Goal: Transaction & Acquisition: Purchase product/service

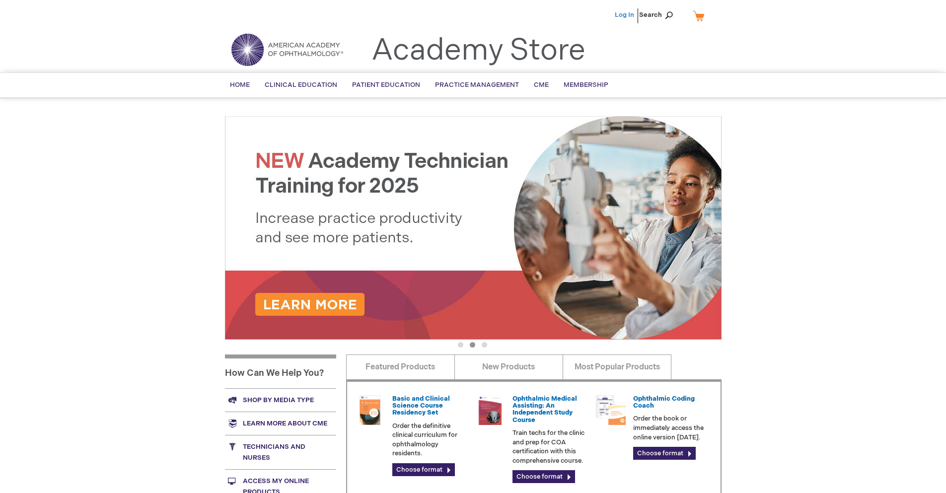
click at [625, 15] on link "Log In" at bounding box center [624, 15] width 19 height 8
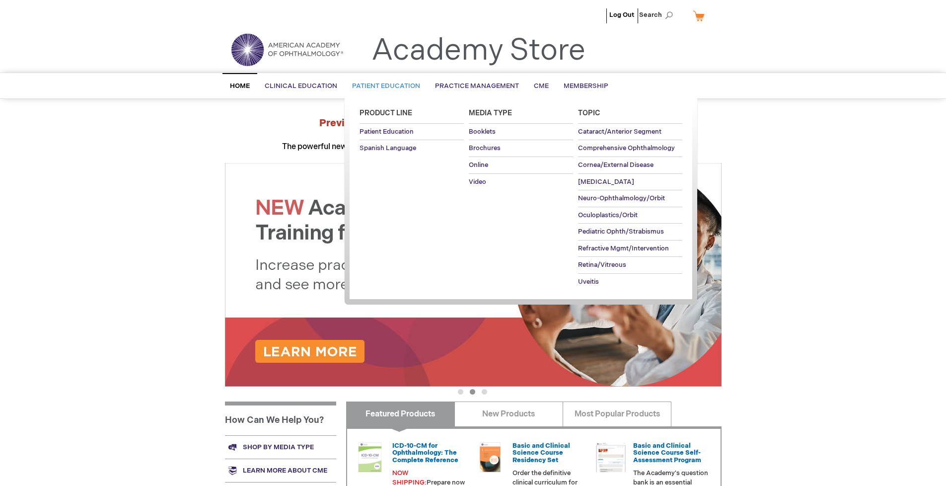
click at [383, 86] on span "Patient Education" at bounding box center [386, 86] width 68 height 8
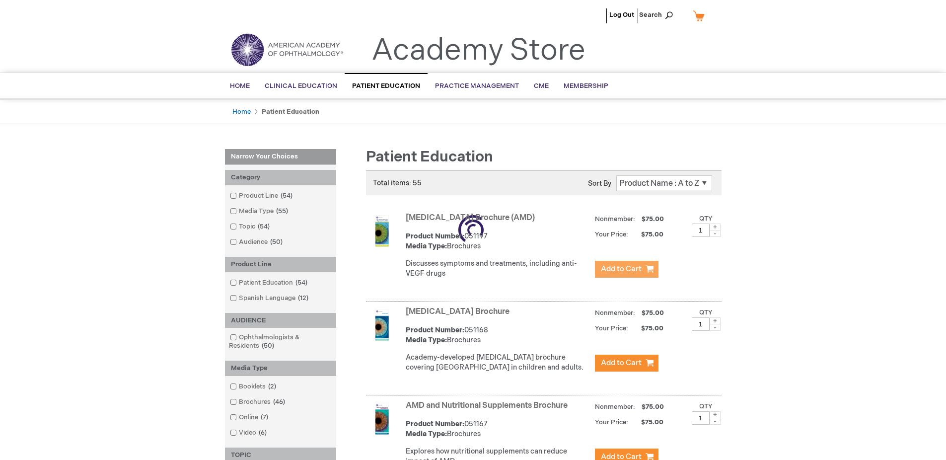
click at [626, 269] on span "Add to Cart" at bounding box center [621, 268] width 41 height 9
